Goal: Task Accomplishment & Management: Manage account settings

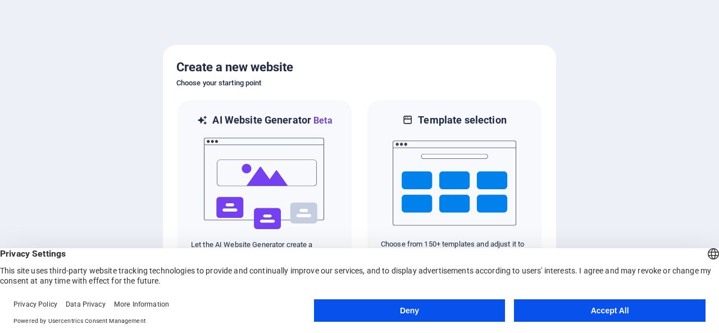
click at [588, 311] on button "Accept All" at bounding box center [609, 310] width 191 height 22
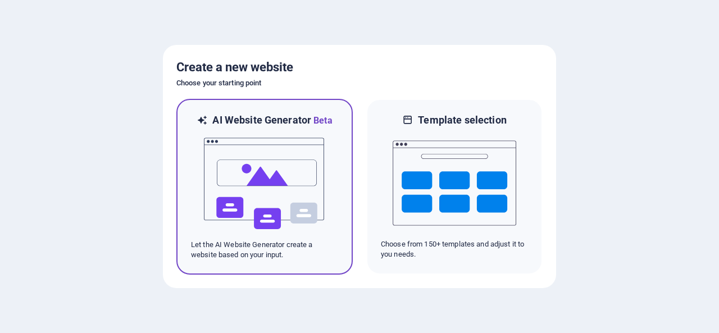
click at [262, 208] on img at bounding box center [265, 183] width 124 height 112
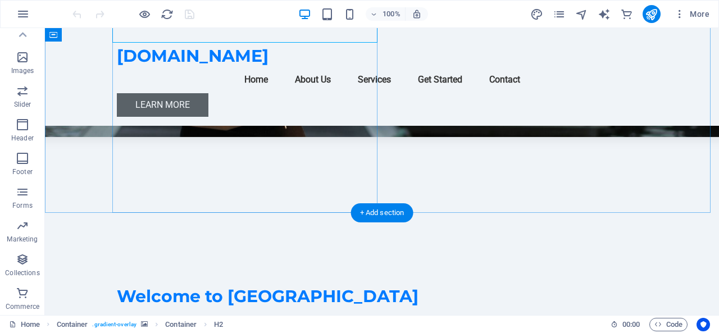
scroll to position [281, 0]
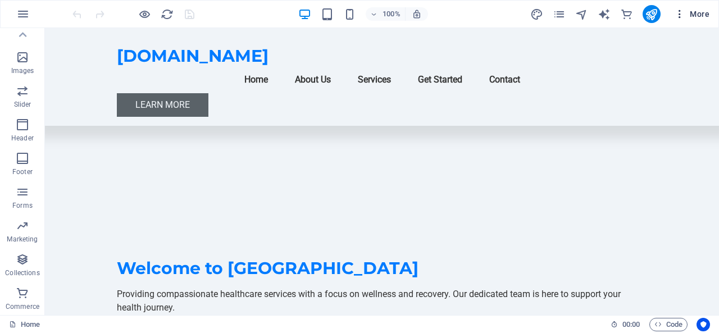
click at [680, 13] on icon "button" at bounding box center [679, 13] width 11 height 11
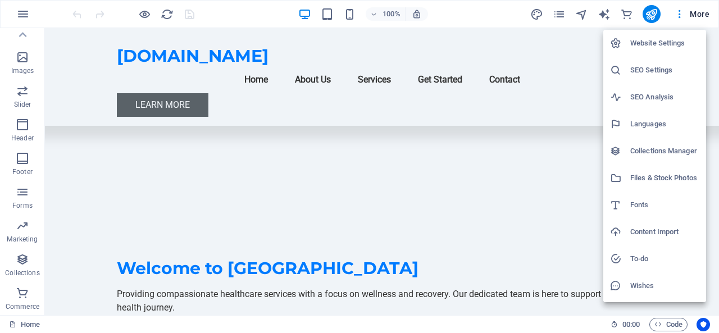
click at [659, 47] on h6 "Website Settings" at bounding box center [664, 42] width 69 height 13
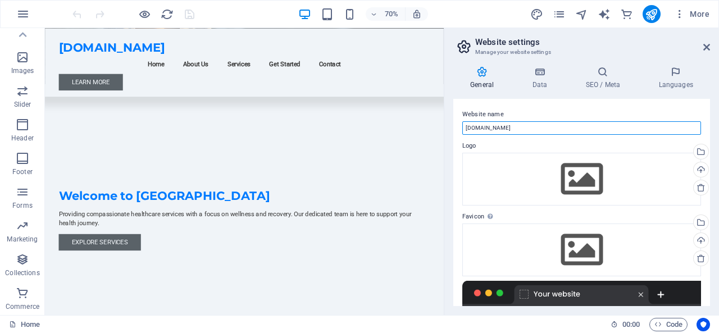
click at [520, 127] on input "[DOMAIN_NAME]" at bounding box center [581, 127] width 239 height 13
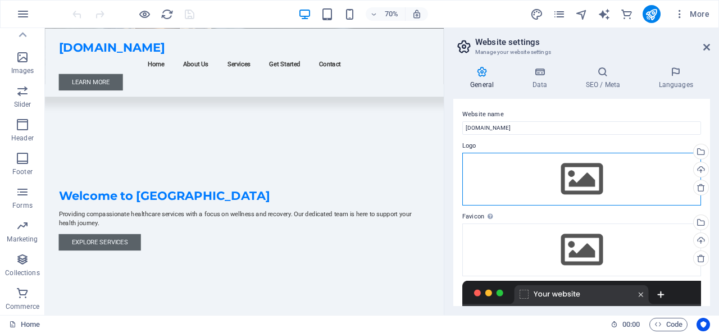
click at [513, 183] on div "Drag files here, click to choose files or select files from Files or our free s…" at bounding box center [581, 179] width 239 height 53
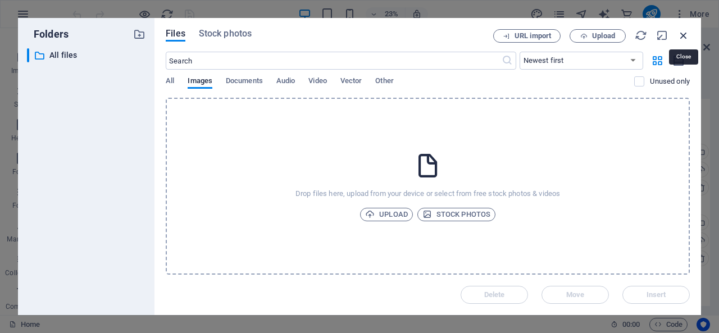
click at [687, 33] on icon "button" at bounding box center [683, 35] width 12 height 12
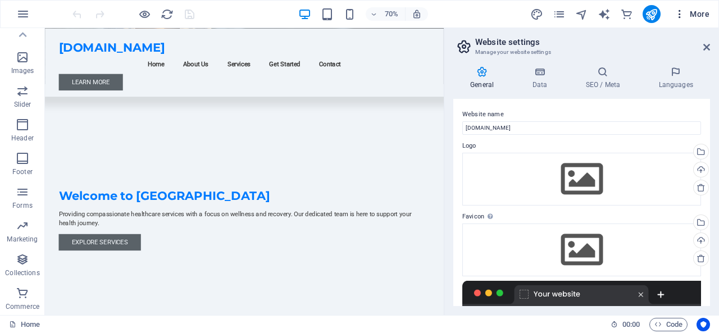
click at [680, 15] on icon "button" at bounding box center [679, 13] width 11 height 11
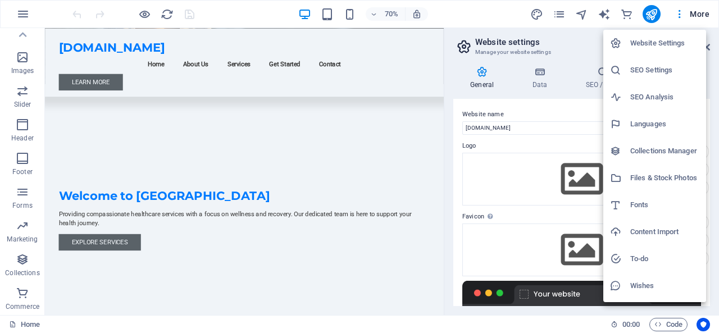
click at [500, 159] on div at bounding box center [359, 166] width 719 height 333
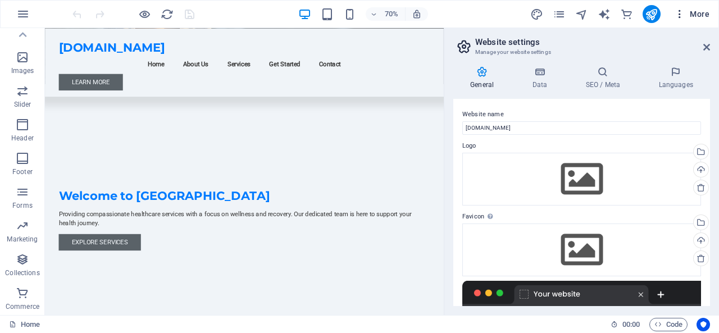
click at [698, 15] on span "More" at bounding box center [691, 13] width 35 height 11
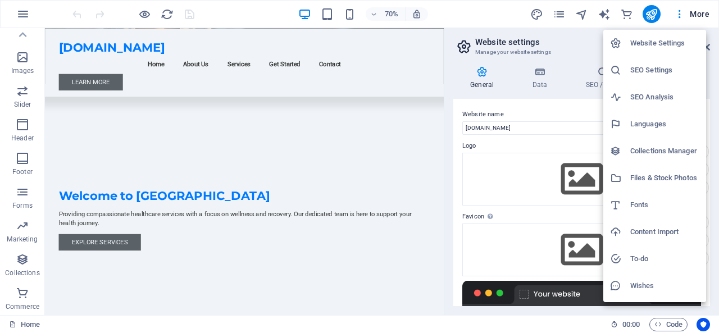
click at [513, 138] on div at bounding box center [359, 166] width 719 height 333
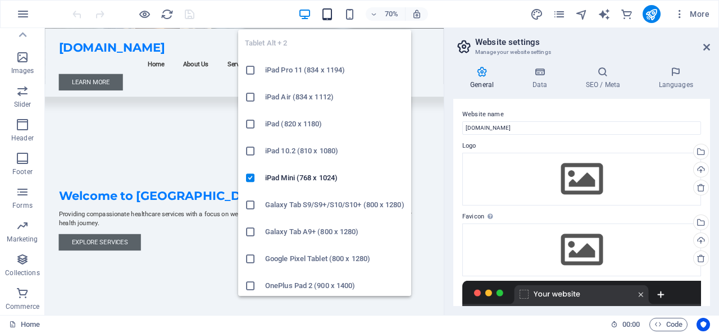
click at [328, 18] on icon "button" at bounding box center [327, 14] width 13 height 13
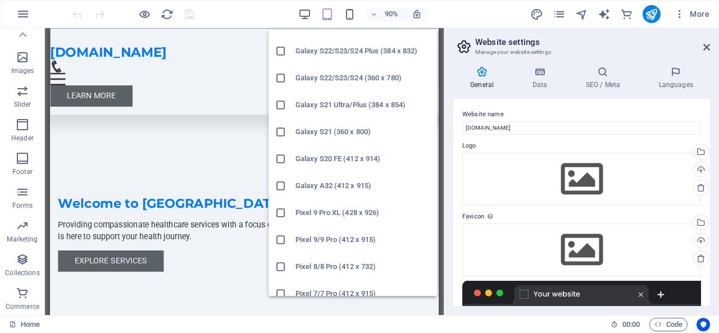
scroll to position [398, 0]
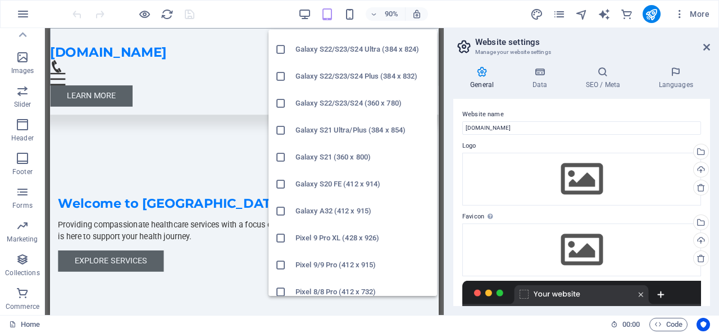
click at [282, 71] on icon at bounding box center [280, 76] width 11 height 11
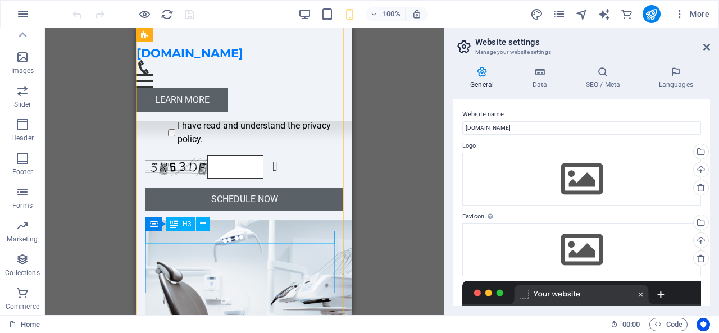
scroll to position [3329, 0]
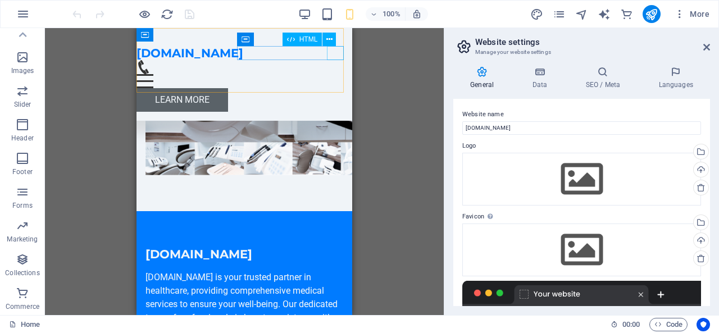
click at [336, 74] on div "Menu" at bounding box center [244, 81] width 216 height 14
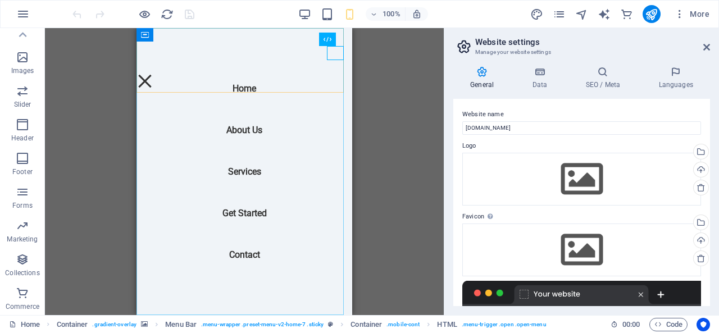
click at [242, 173] on nav "Home About Us Services Get Started Contact" at bounding box center [244, 171] width 216 height 287
click at [237, 168] on nav "Home About Us Services Get Started Contact" at bounding box center [244, 171] width 216 height 287
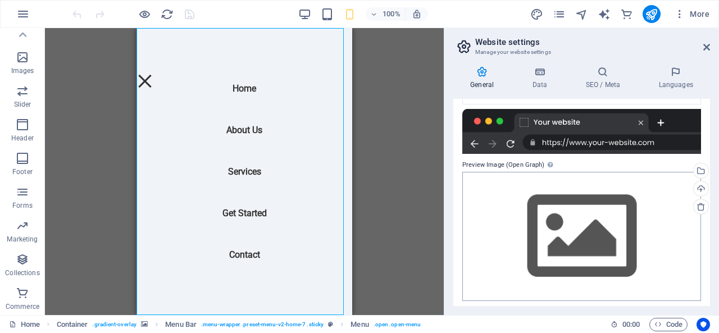
scroll to position [175, 0]
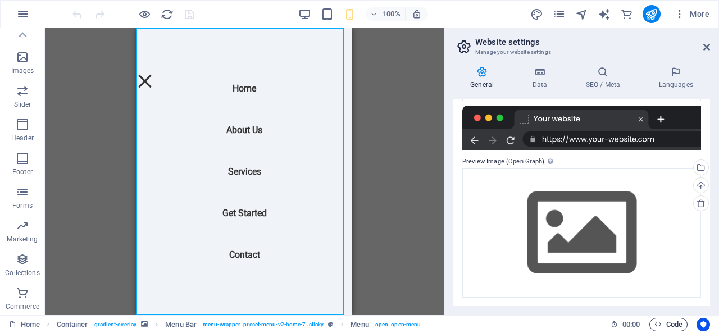
click at [664, 329] on span "Code" at bounding box center [668, 324] width 28 height 13
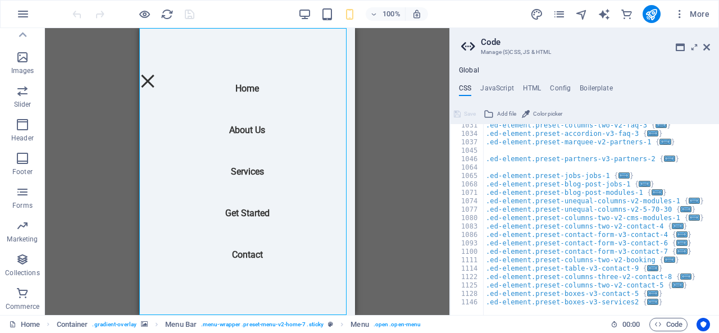
scroll to position [803, 0]
click at [703, 45] on icon at bounding box center [706, 47] width 7 height 9
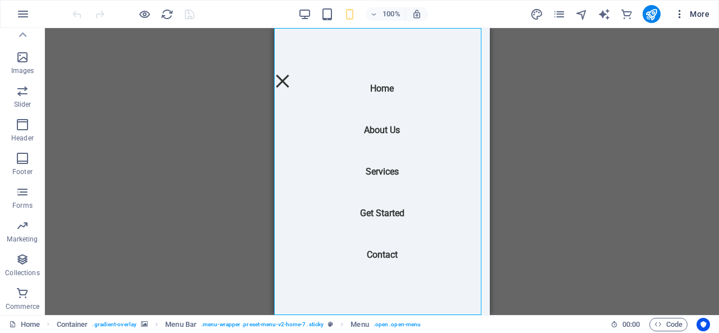
click at [675, 13] on icon "button" at bounding box center [679, 13] width 11 height 11
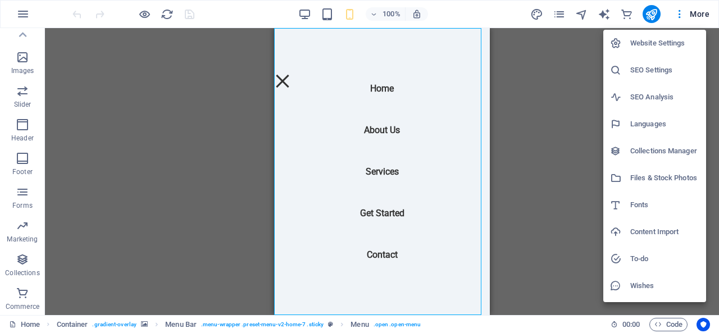
click at [572, 232] on div at bounding box center [359, 166] width 719 height 333
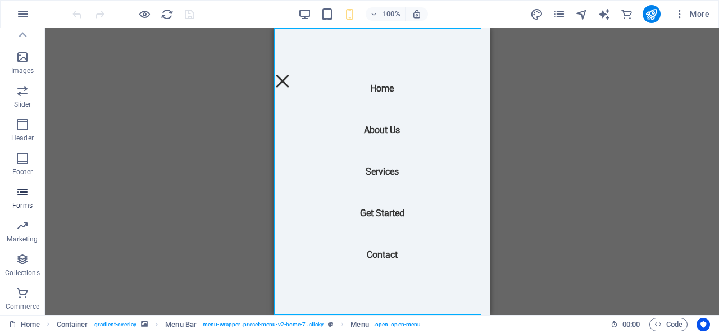
click at [25, 196] on icon "button" at bounding box center [22, 191] width 13 height 13
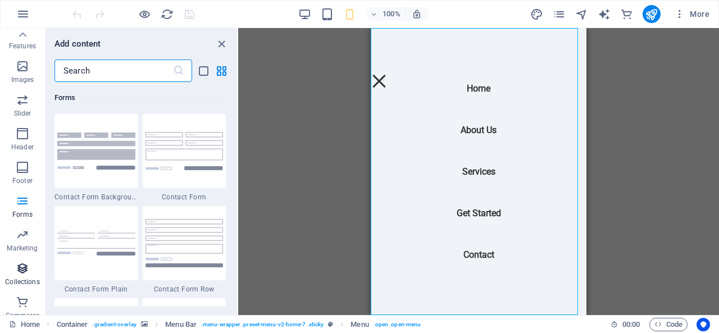
scroll to position [251, 0]
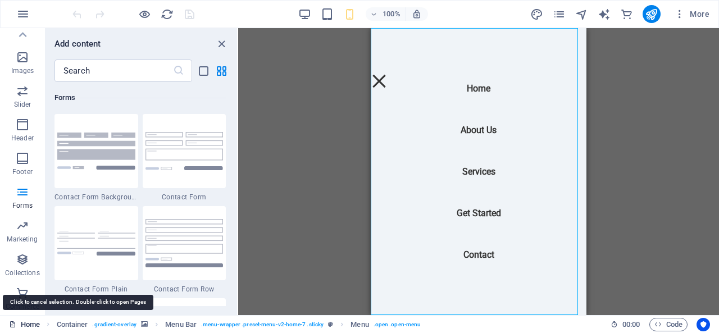
click at [20, 325] on link "Home" at bounding box center [24, 324] width 31 height 13
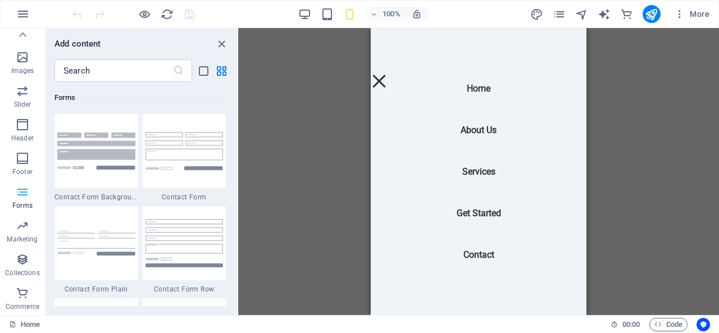
click at [24, 195] on icon "button" at bounding box center [22, 191] width 13 height 13
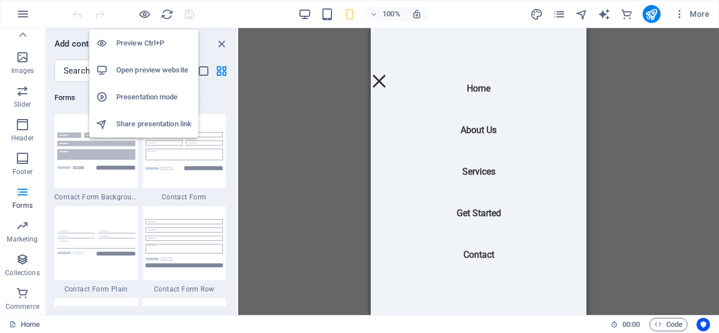
drag, startPoint x: 143, startPoint y: 13, endPoint x: 163, endPoint y: 103, distance: 91.9
click at [163, 103] on body "[DOMAIN_NAME] Home Favorites Elements Columns Content Boxes Accordion Tables Fe…" at bounding box center [359, 166] width 719 height 333
click at [149, 115] on li "Share presentation link" at bounding box center [143, 124] width 109 height 27
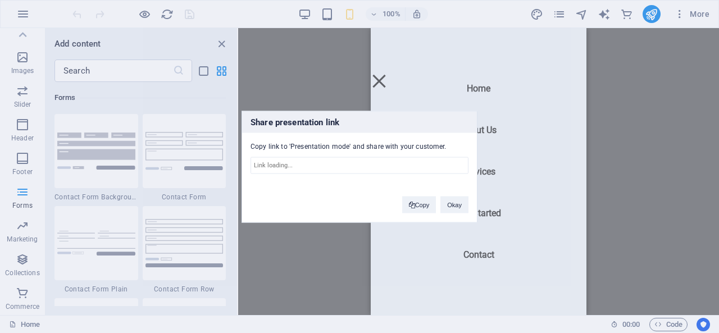
type input "[URL][DOMAIN_NAME]"
click at [448, 206] on button "Okay" at bounding box center [454, 204] width 28 height 17
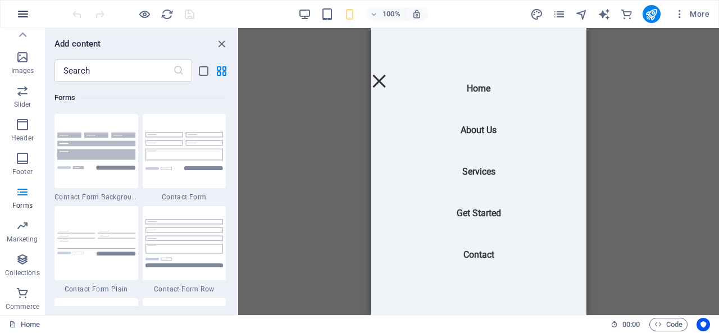
click at [26, 15] on icon "button" at bounding box center [22, 13] width 13 height 13
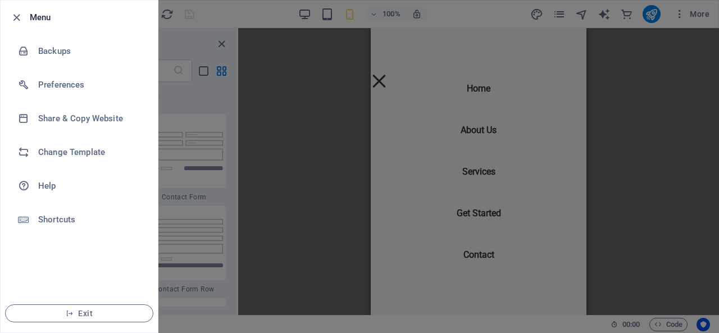
click at [193, 21] on div at bounding box center [359, 166] width 719 height 333
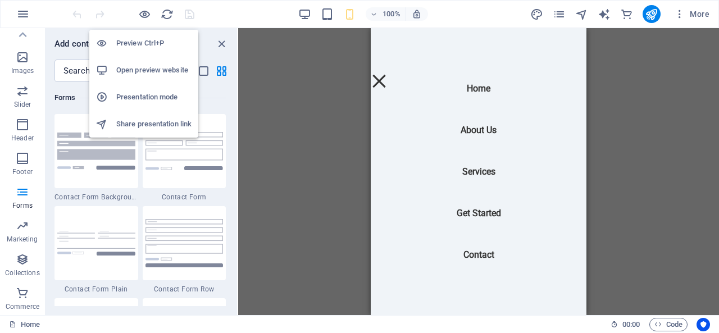
click at [145, 130] on h6 "Share presentation link" at bounding box center [153, 123] width 75 height 13
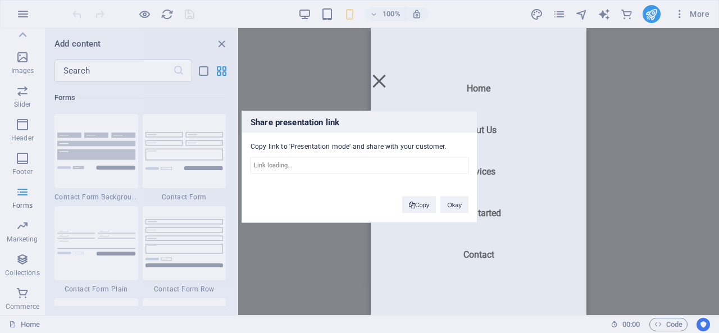
type input "[URL][DOMAIN_NAME]"
click at [414, 199] on button "Copy" at bounding box center [419, 204] width 34 height 17
click at [456, 206] on button "Okay" at bounding box center [454, 204] width 28 height 17
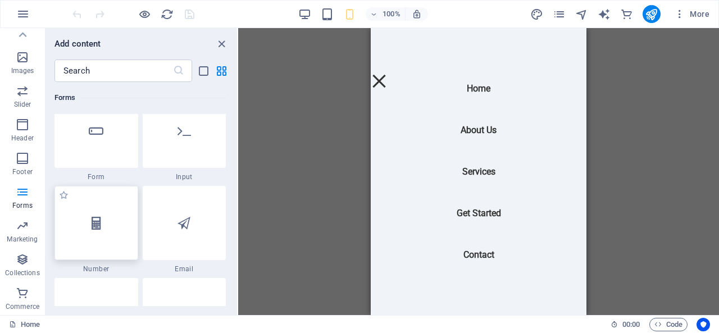
scroll to position [8533, 0]
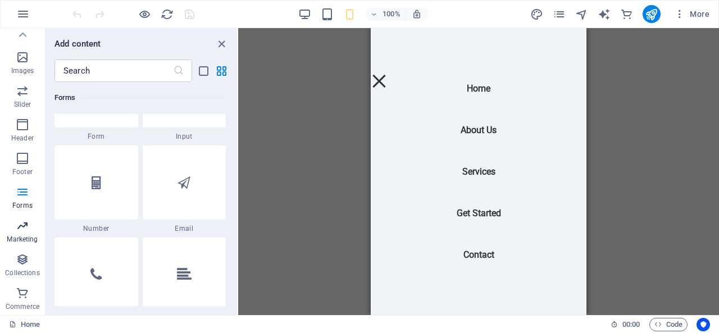
click at [25, 218] on button "Marketing" at bounding box center [22, 231] width 45 height 34
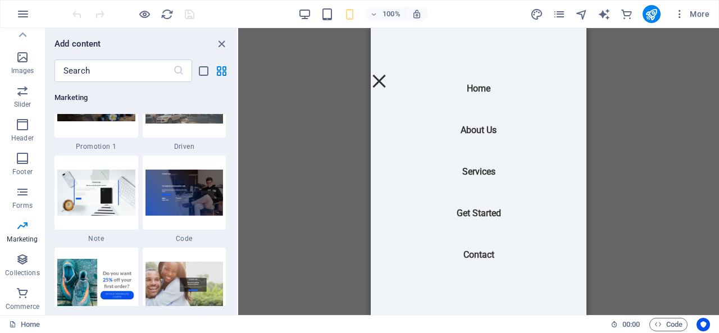
scroll to position [9762, 0]
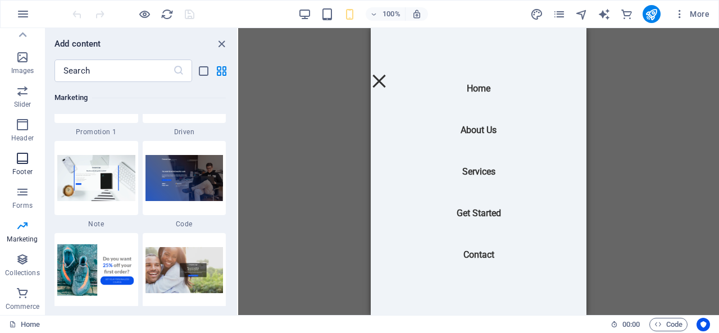
click at [16, 169] on p "Footer" at bounding box center [22, 171] width 20 height 9
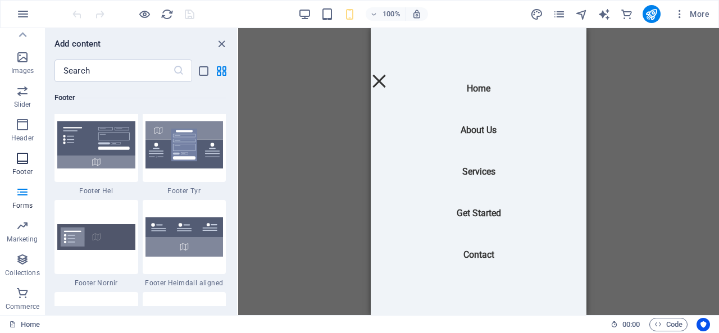
scroll to position [7432, 0]
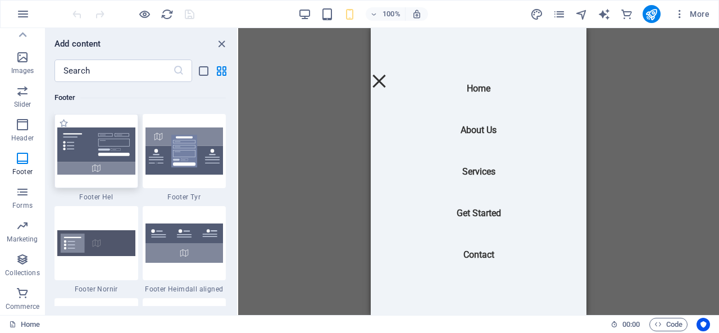
click at [106, 153] on img at bounding box center [96, 150] width 78 height 47
click at [93, 166] on img at bounding box center [96, 150] width 78 height 47
click at [101, 198] on span "Footer Hel" at bounding box center [96, 197] width 84 height 9
click at [102, 199] on span "Footer Hel" at bounding box center [96, 197] width 84 height 9
click at [99, 180] on div at bounding box center [96, 151] width 84 height 74
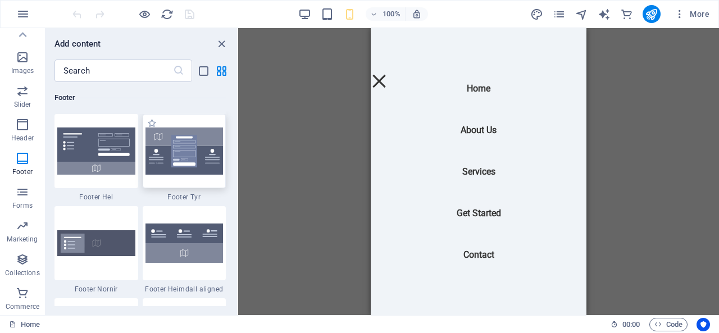
click at [97, 150] on img at bounding box center [96, 150] width 78 height 47
click at [0, 0] on label "1 Star" at bounding box center [0, 0] width 0 height 0
click at [0, 0] on input "1 Star" at bounding box center [0, 0] width 0 height 0
radio input "true"
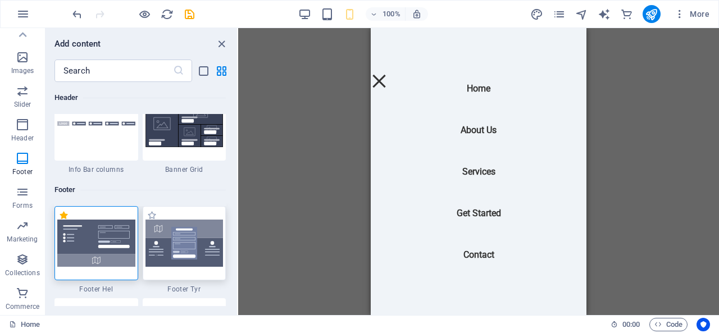
scroll to position [7524, 0]
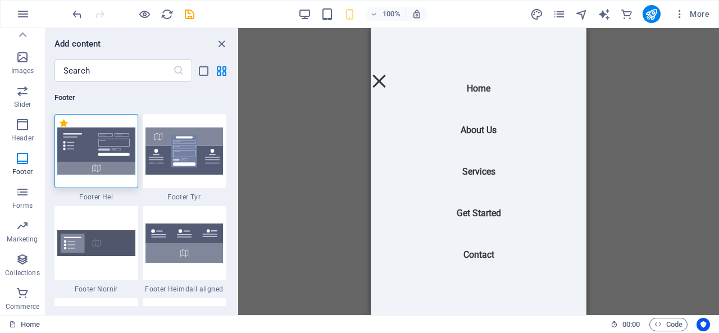
drag, startPoint x: 189, startPoint y: 147, endPoint x: 107, endPoint y: 149, distance: 82.0
click at [98, 141] on img at bounding box center [96, 150] width 78 height 47
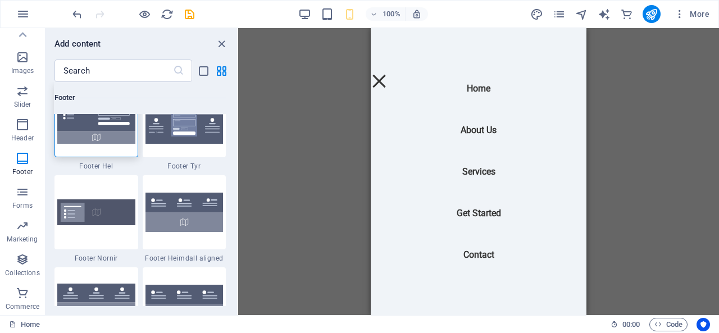
scroll to position [7580, 0]
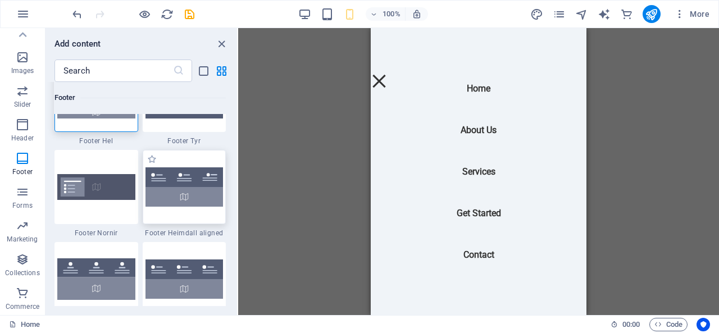
click at [186, 177] on img at bounding box center [184, 186] width 78 height 39
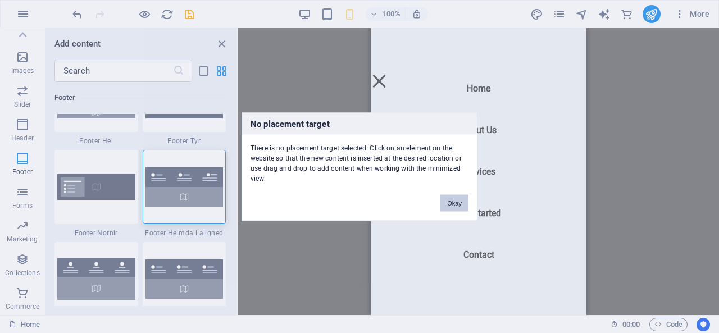
click at [451, 207] on button "Okay" at bounding box center [454, 202] width 28 height 17
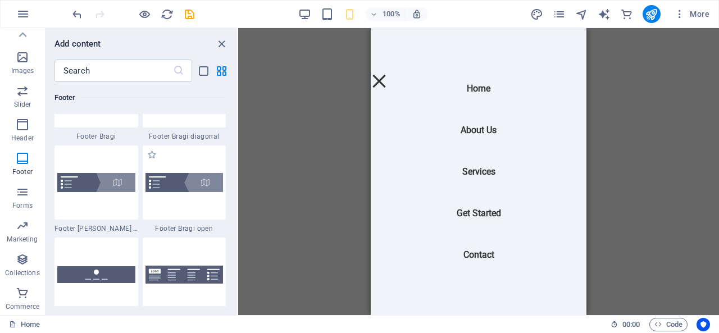
scroll to position [8141, 0]
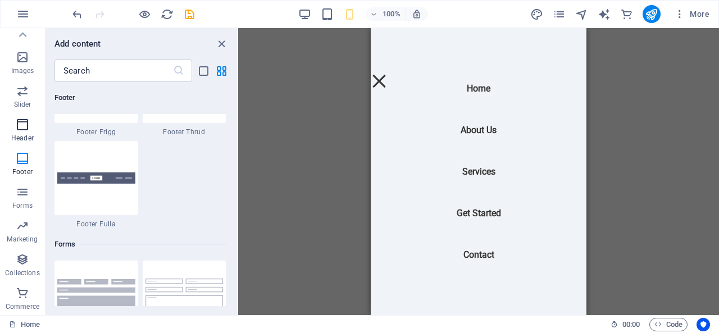
click at [23, 131] on icon "button" at bounding box center [22, 124] width 13 height 13
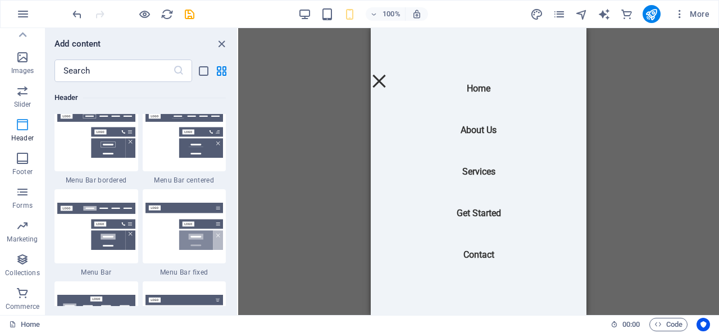
scroll to position [6852, 0]
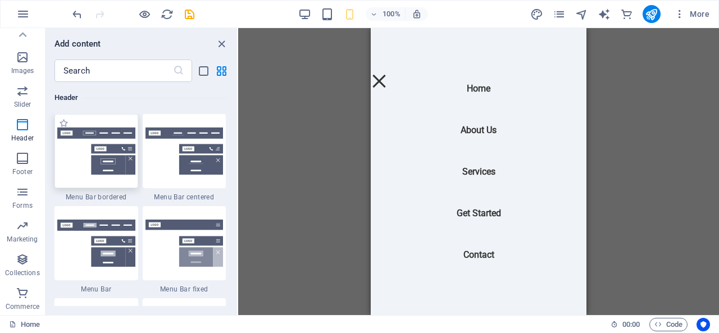
click at [102, 166] on img at bounding box center [96, 150] width 78 height 47
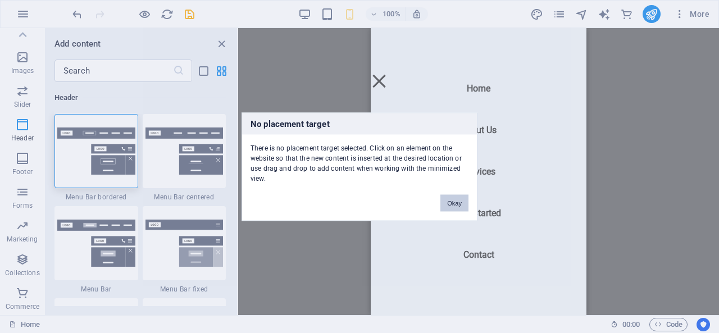
click at [455, 201] on button "Okay" at bounding box center [454, 202] width 28 height 17
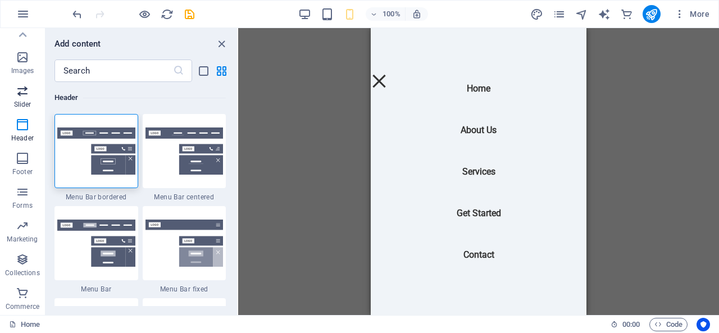
click at [25, 94] on icon "button" at bounding box center [22, 90] width 13 height 13
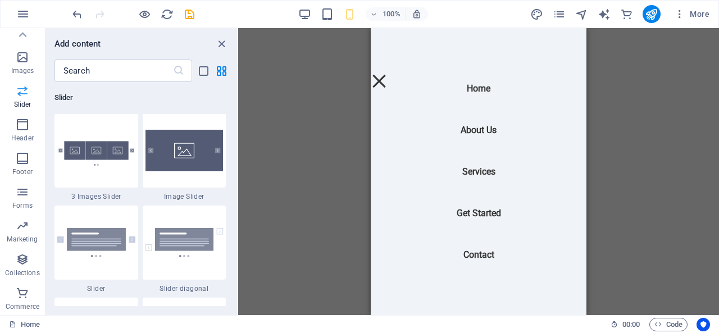
scroll to position [6456, 0]
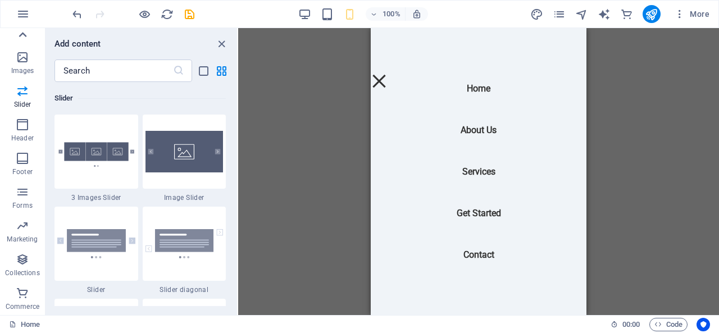
click at [22, 35] on icon at bounding box center [23, 35] width 16 height 16
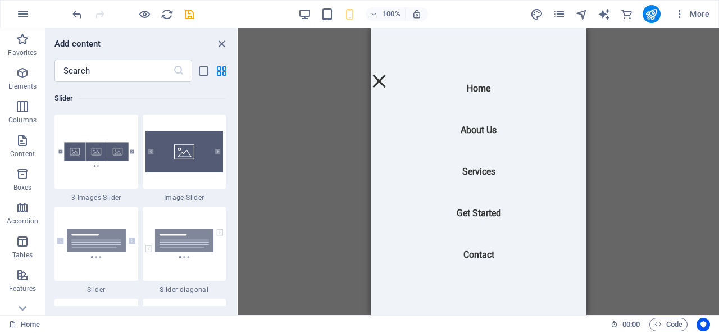
click at [22, 35] on icon "button" at bounding box center [22, 39] width 13 height 13
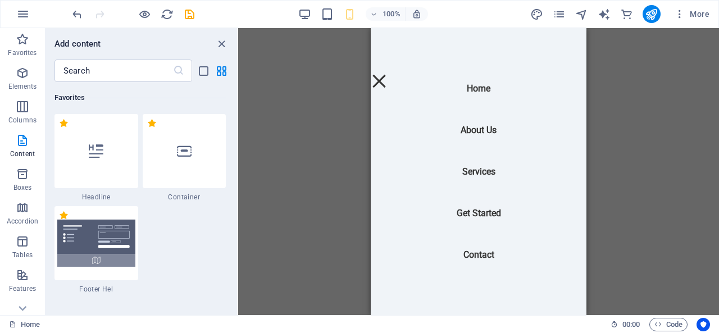
click at [22, 35] on icon "button" at bounding box center [22, 39] width 13 height 13
click at [699, 13] on span "More" at bounding box center [691, 13] width 35 height 11
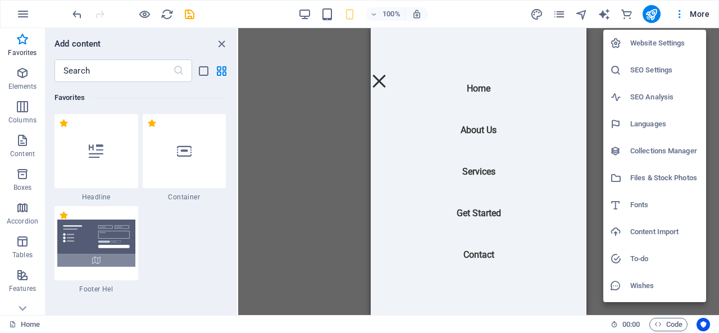
click at [653, 16] on div at bounding box center [359, 166] width 719 height 333
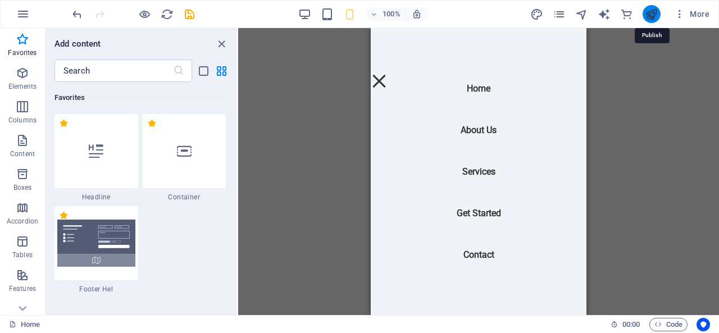
click at [647, 15] on icon "publish" at bounding box center [650, 14] width 13 height 13
